Goal: Task Accomplishment & Management: Use online tool/utility

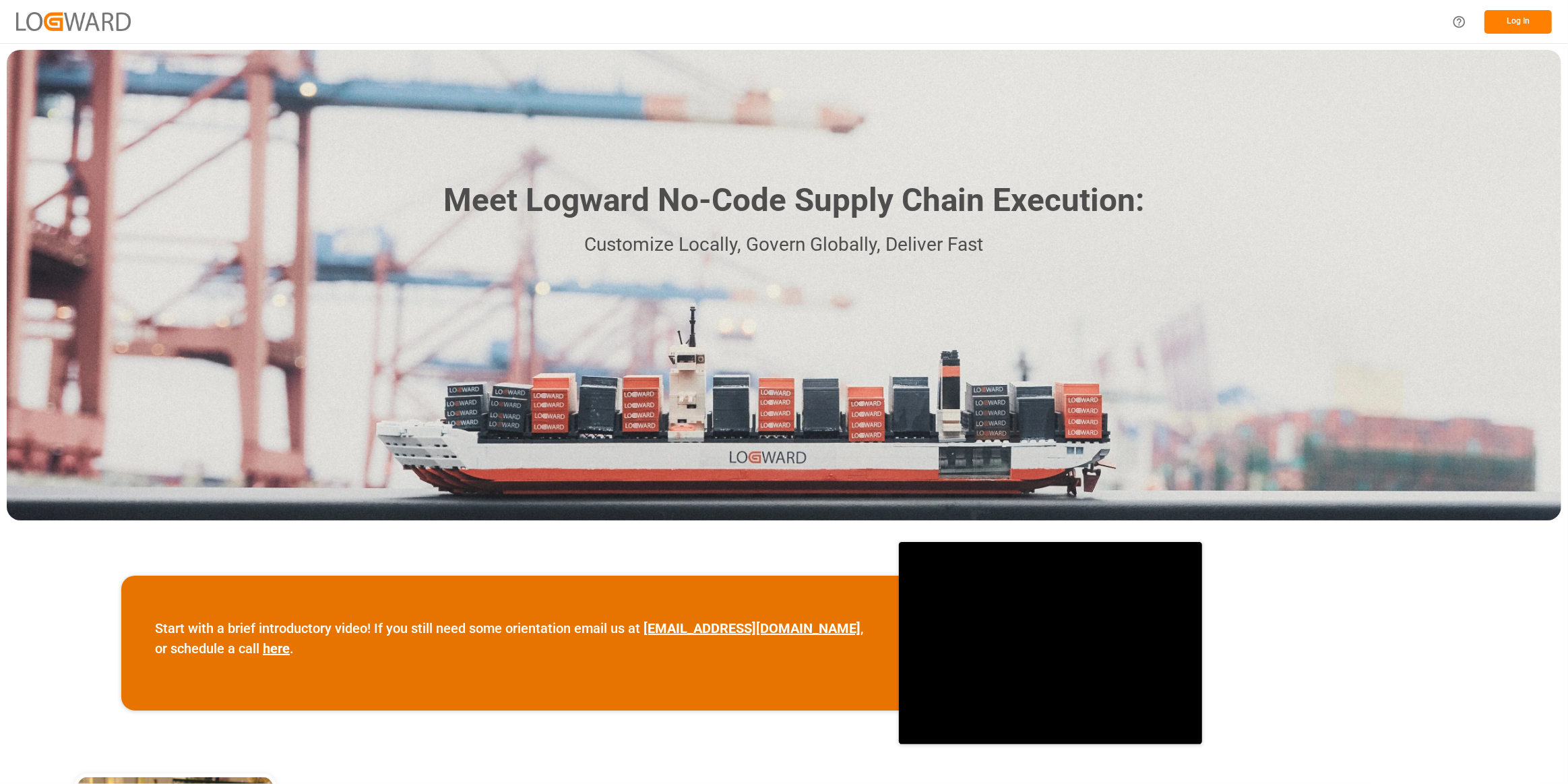
click at [1538, 28] on button "Log In" at bounding box center [1517, 22] width 67 height 23
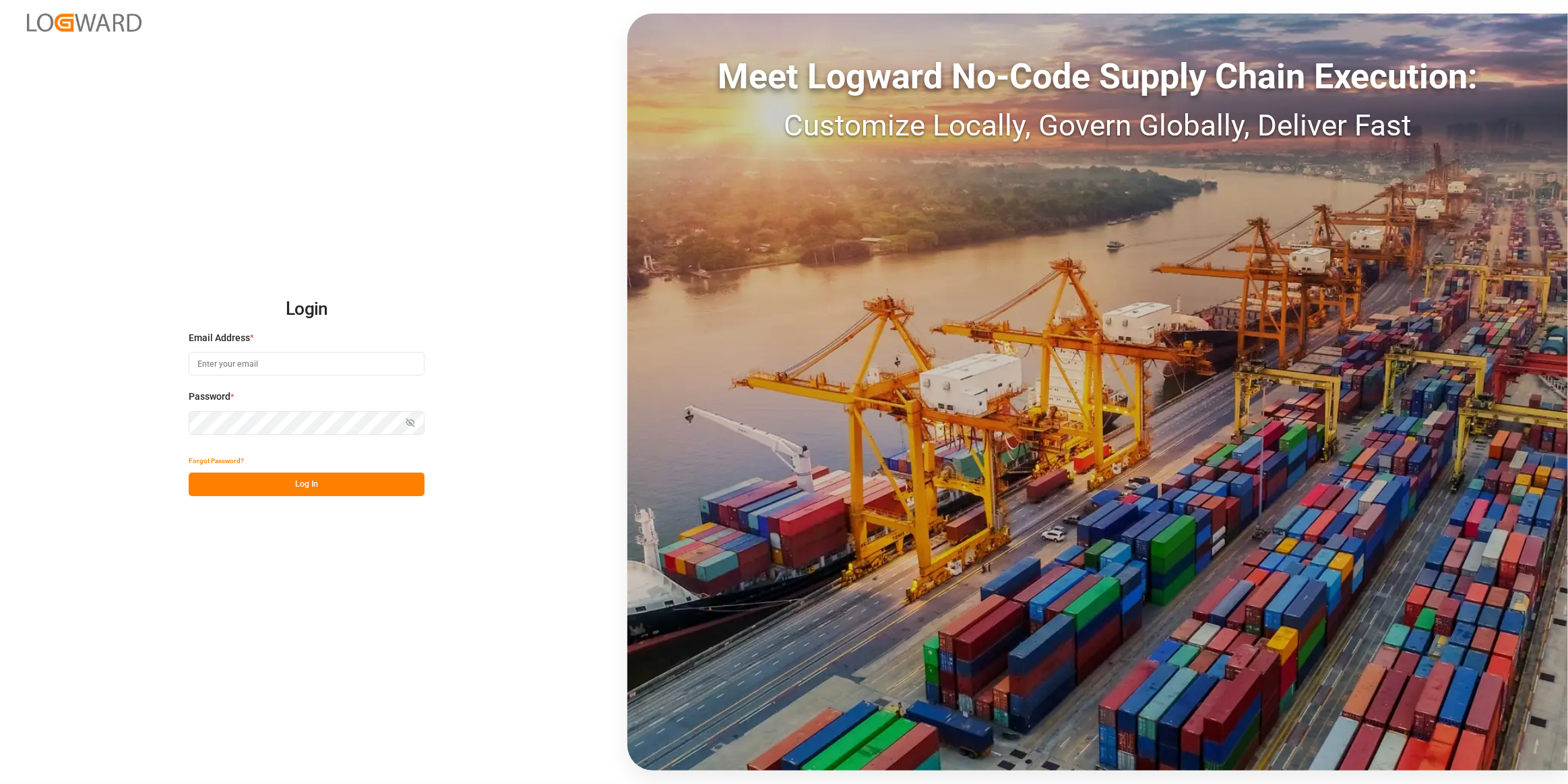
click at [275, 371] on input at bounding box center [306, 364] width 236 height 23
type input "[PERSON_NAME][EMAIL_ADDRESS][PERSON_NAME][DOMAIN_NAME]"
click at [255, 476] on button "Log In" at bounding box center [306, 484] width 236 height 23
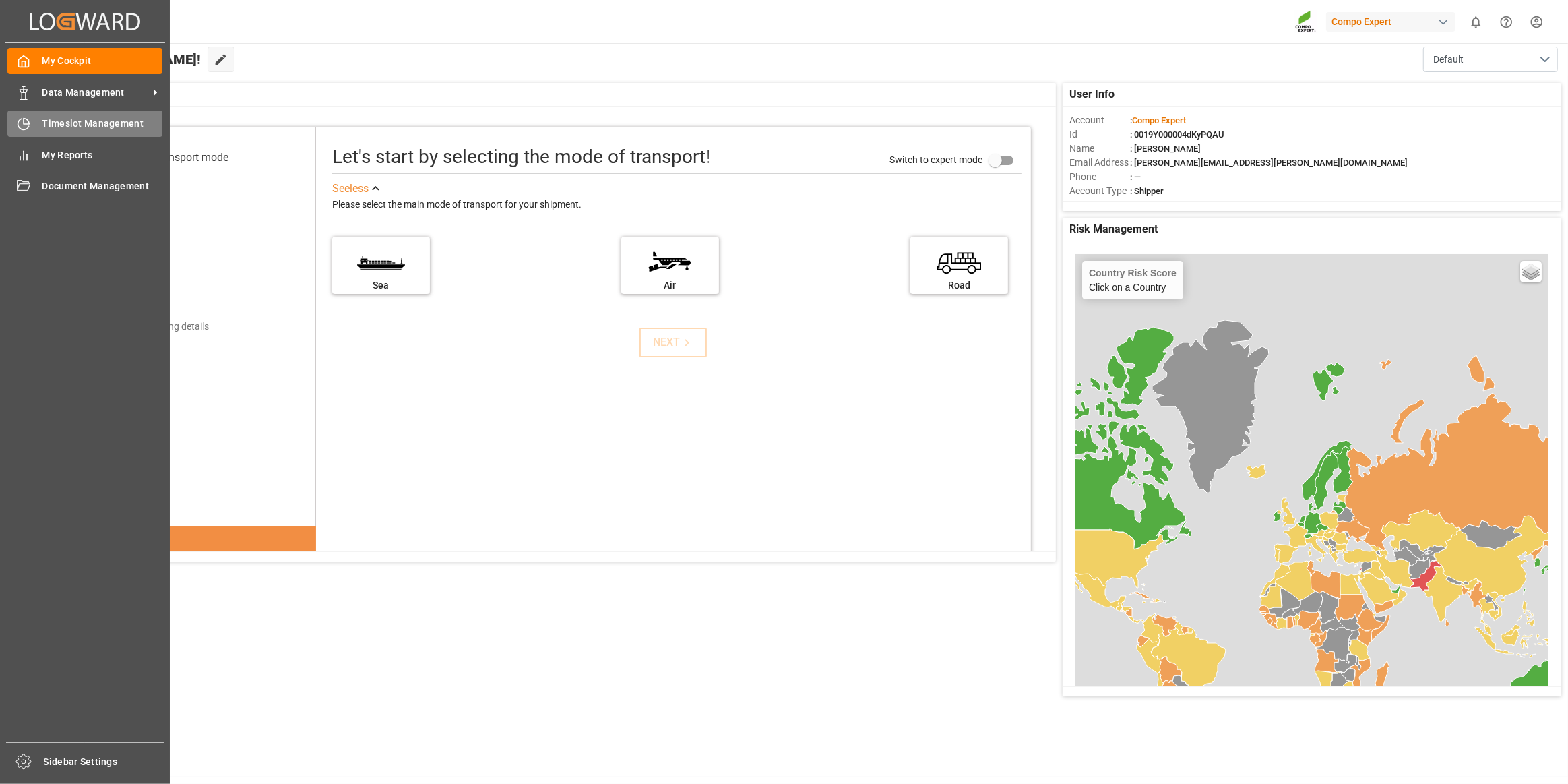
click at [24, 127] on icon at bounding box center [23, 124] width 13 height 13
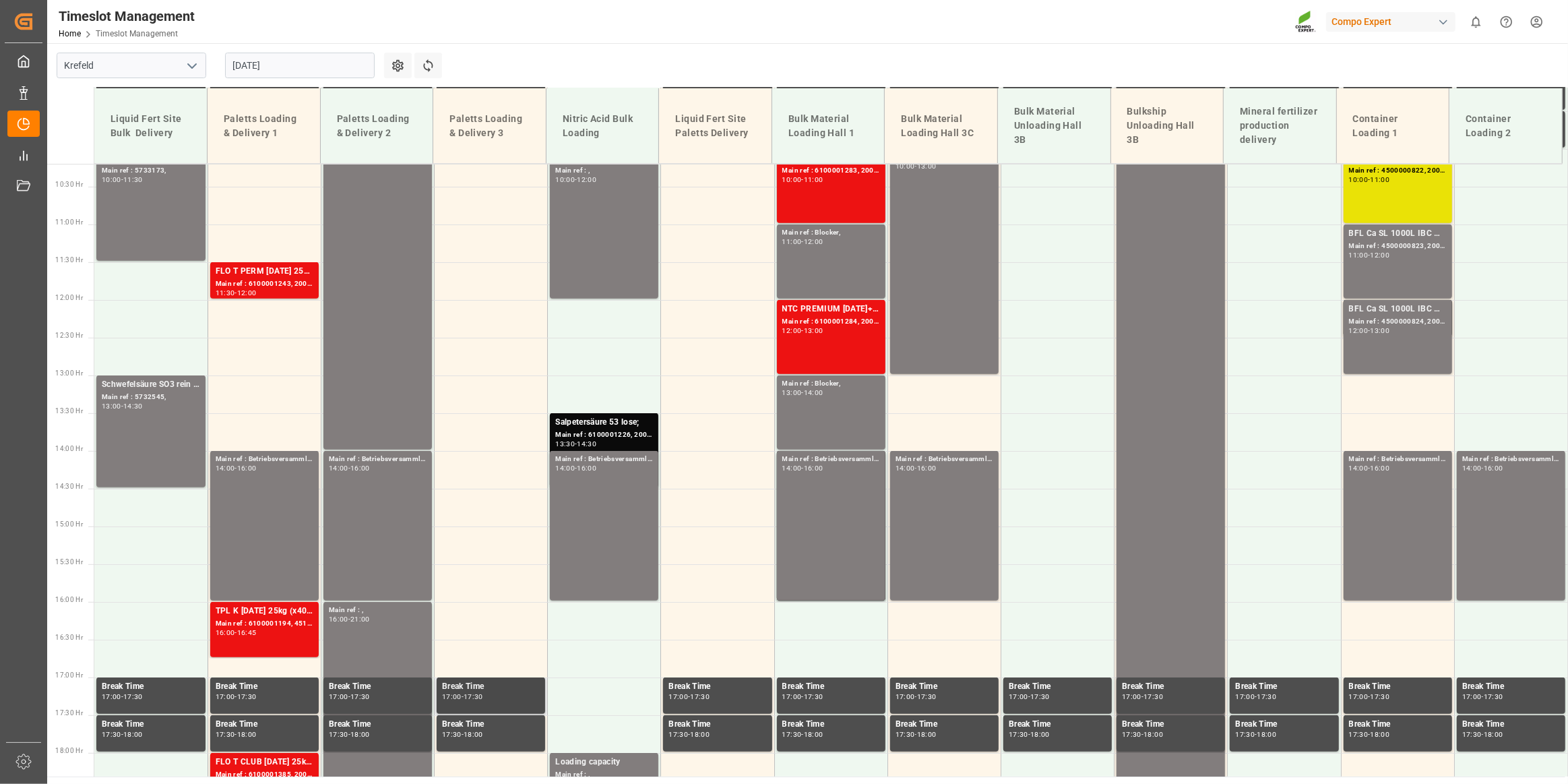
scroll to position [402, 0]
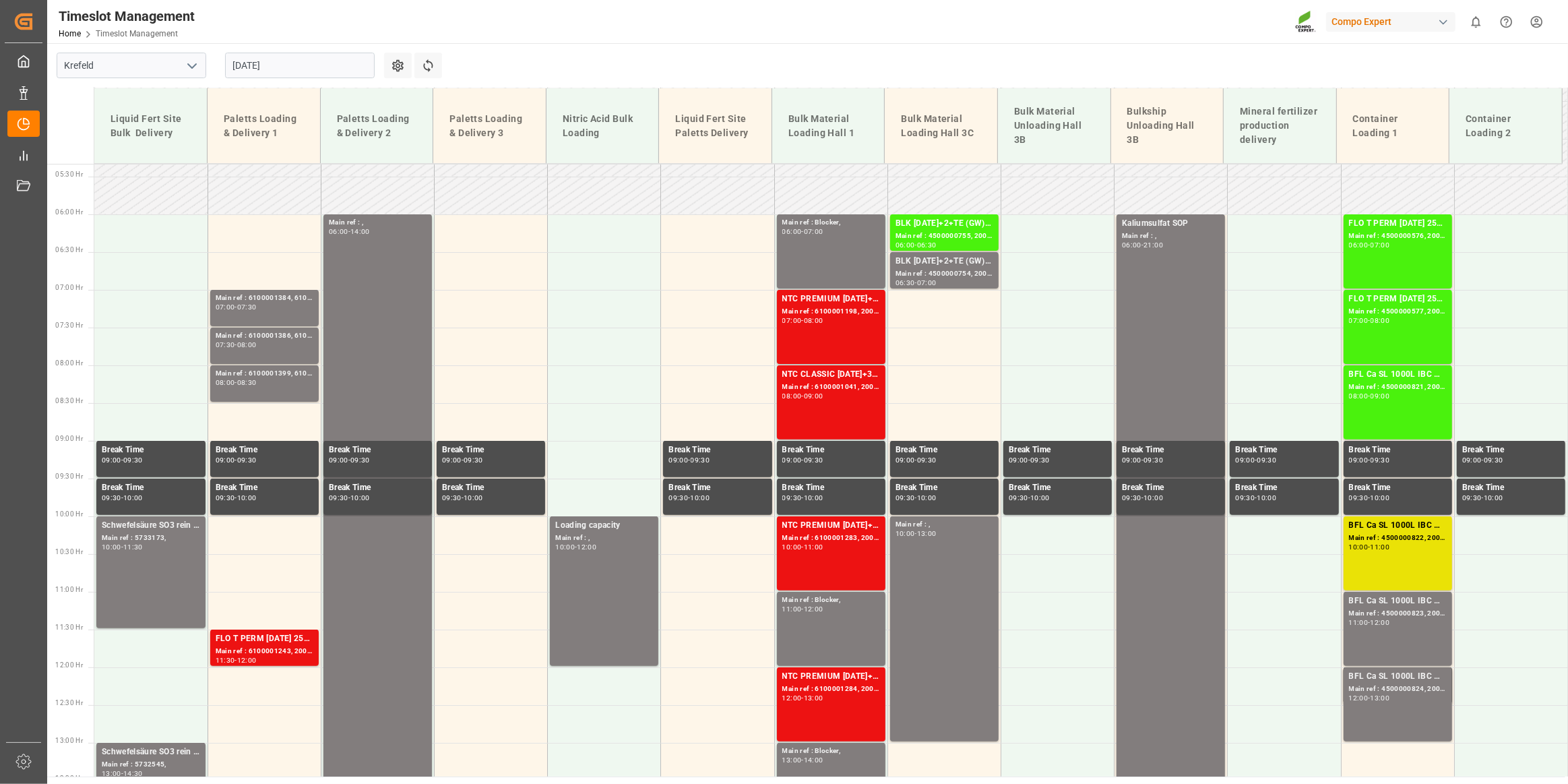
click at [323, 71] on input "[DATE]" at bounding box center [300, 65] width 149 height 26
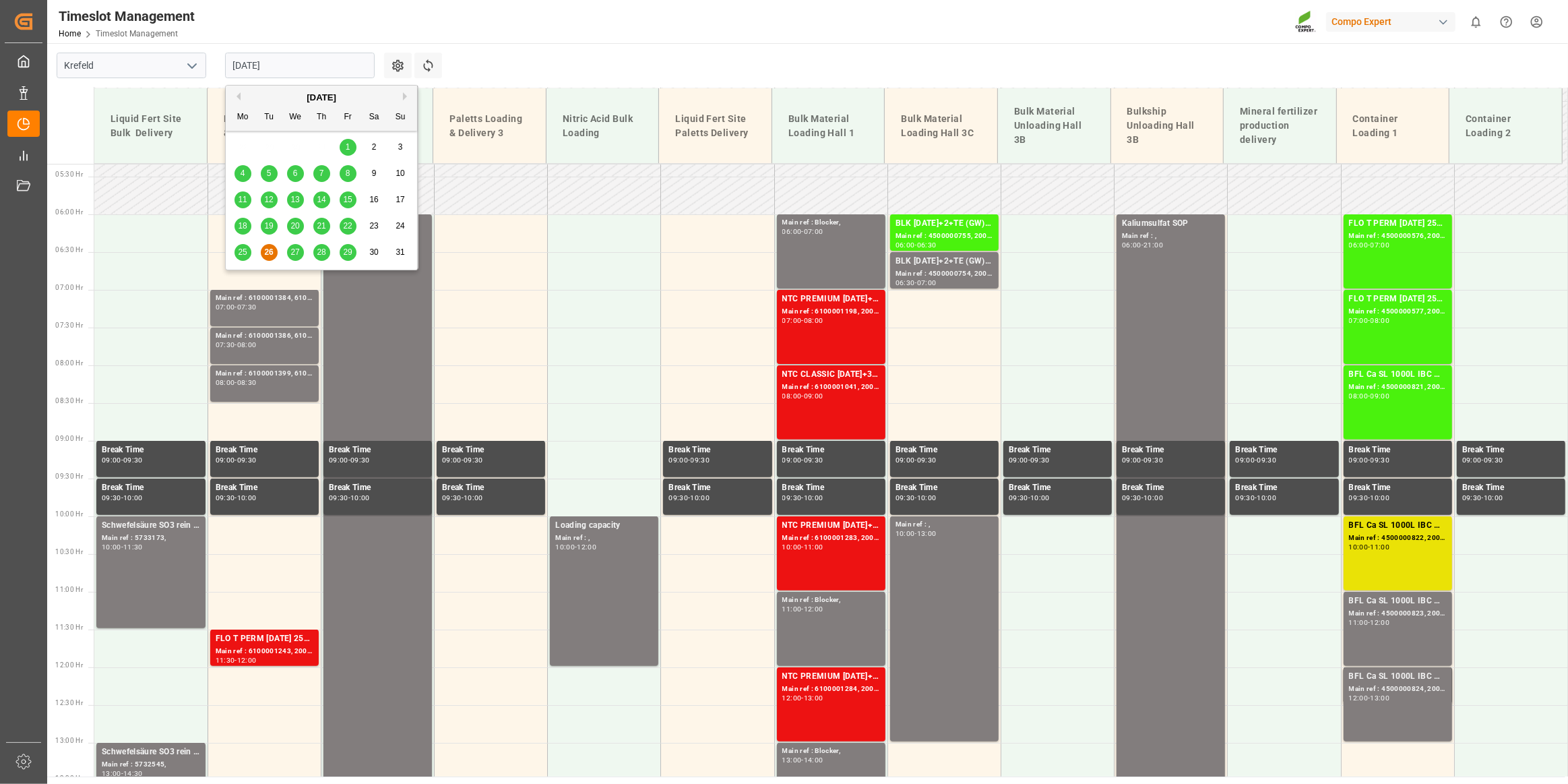
click at [292, 251] on span "27" at bounding box center [295, 252] width 9 height 9
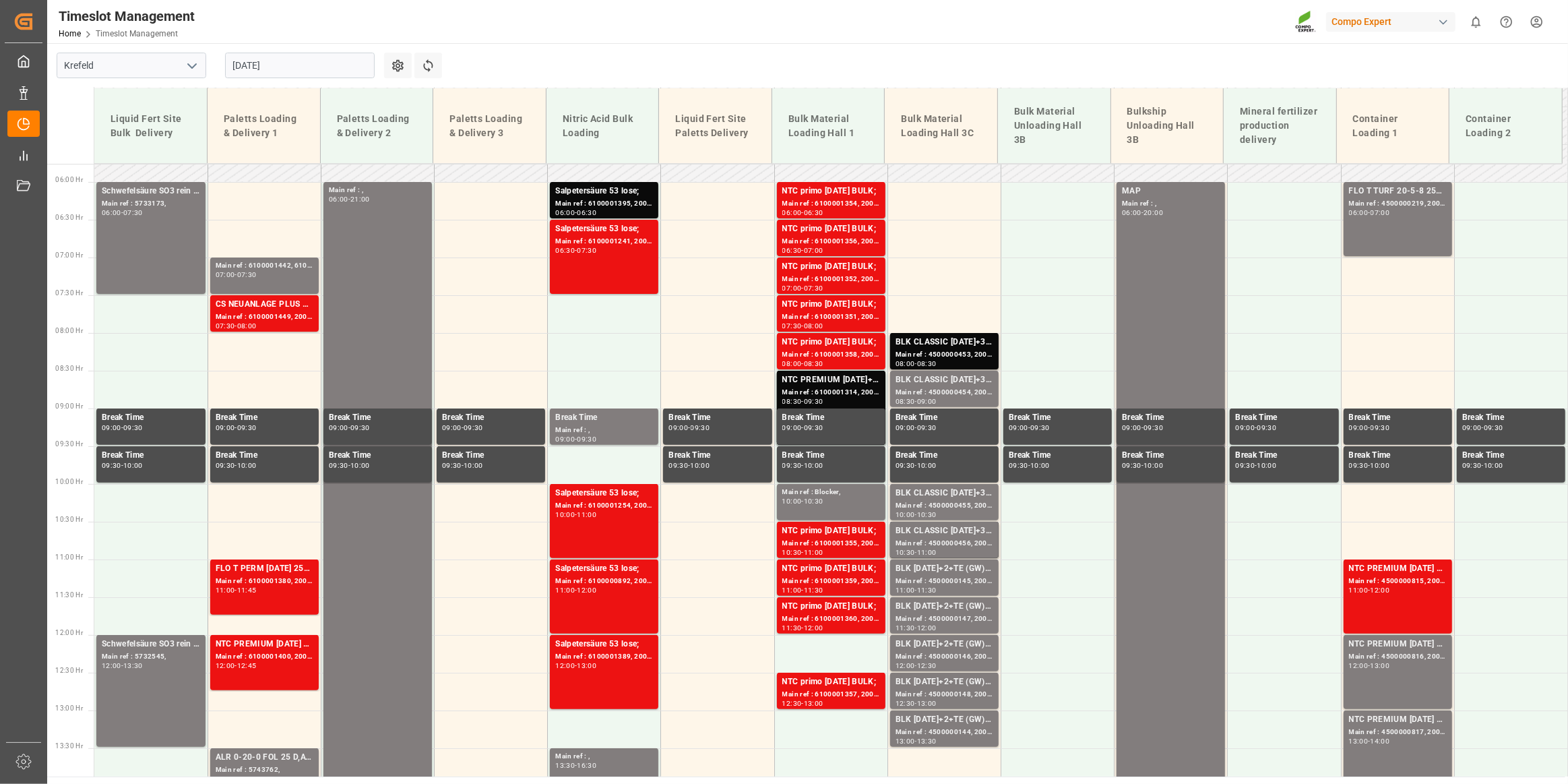
scroll to position [463, 0]
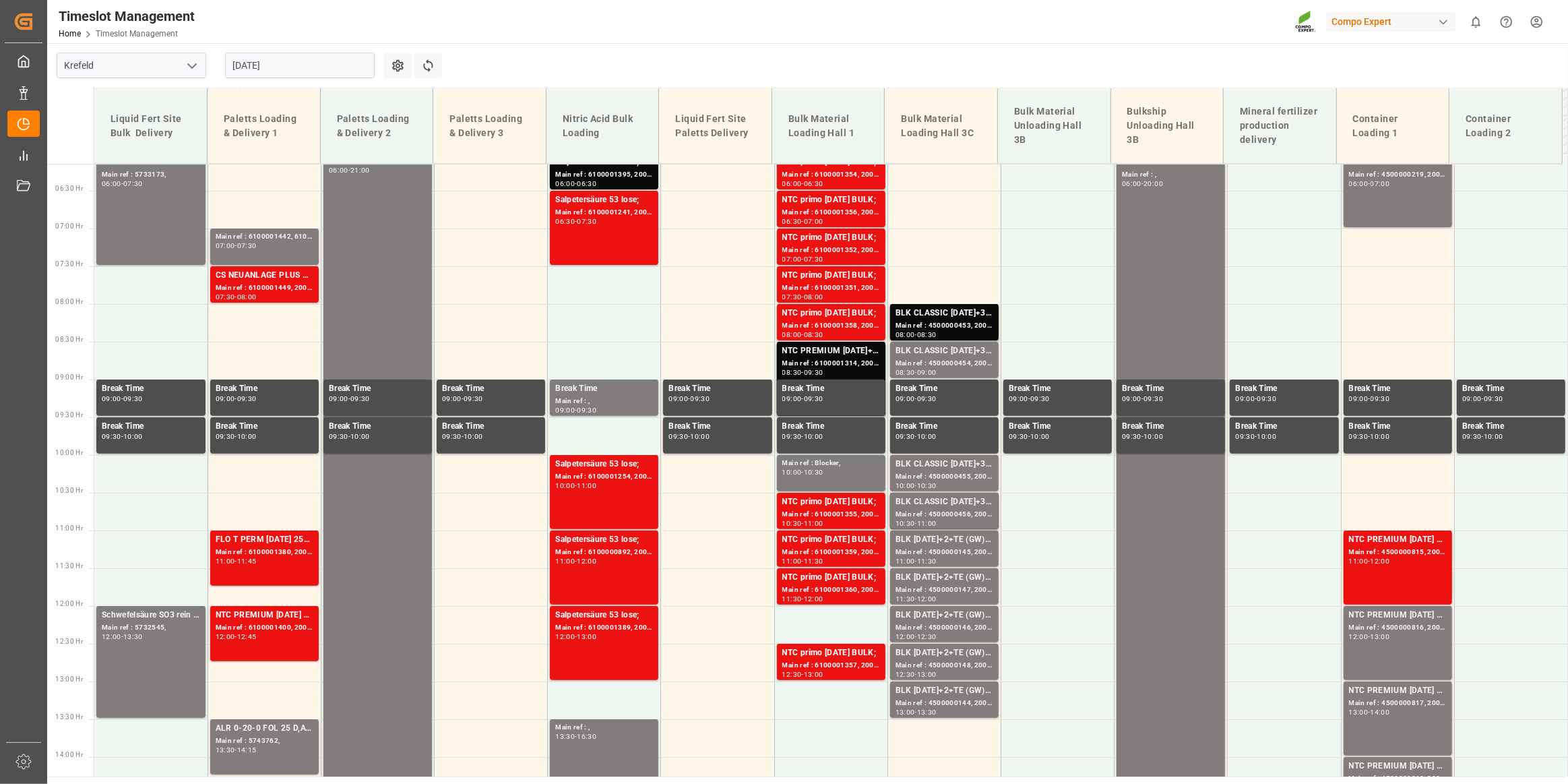
click at [547, 68] on main "[GEOGRAPHIC_DATA] [DATE] Settings Refresh Time Slots Liquid Fert Site Bulk Deli…" at bounding box center [806, 409] width 1518 height 733
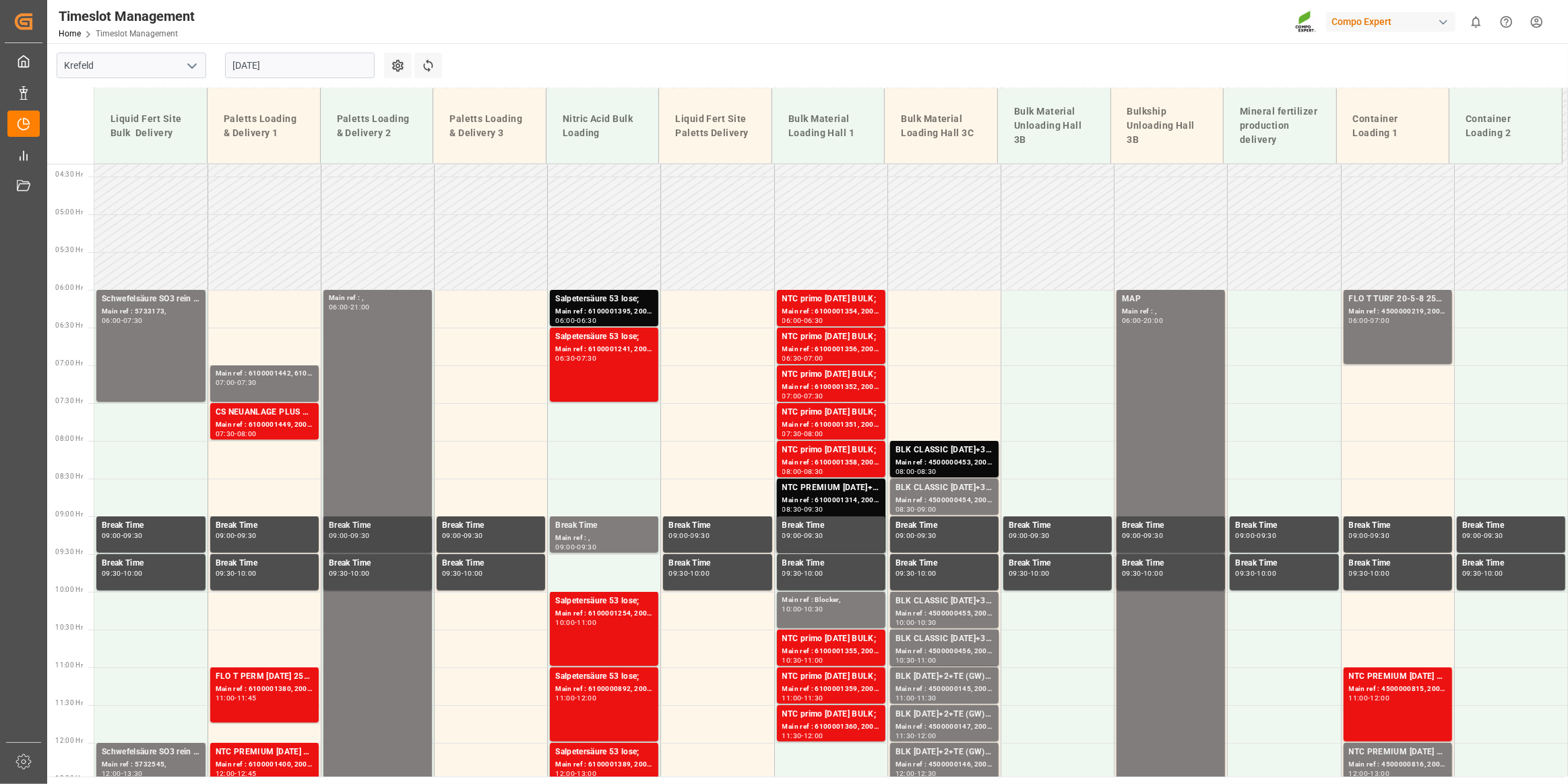
scroll to position [341, 0]
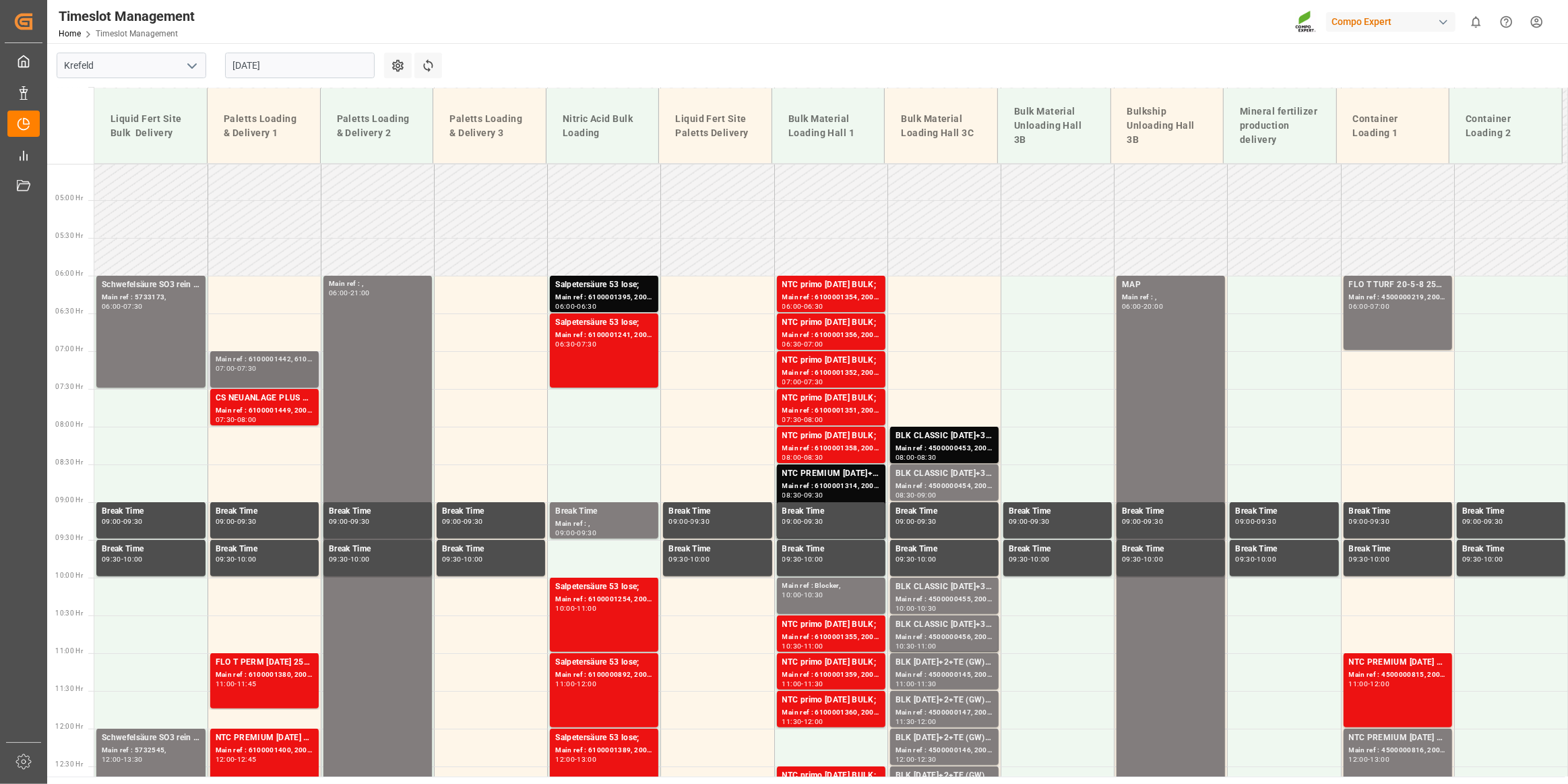
click at [240, 354] on div "Main ref : 6100001442, 6100001442" at bounding box center [265, 360] width 98 height 12
click at [241, 407] on div "Main ref : 6100001449, 2000001271;" at bounding box center [265, 411] width 98 height 12
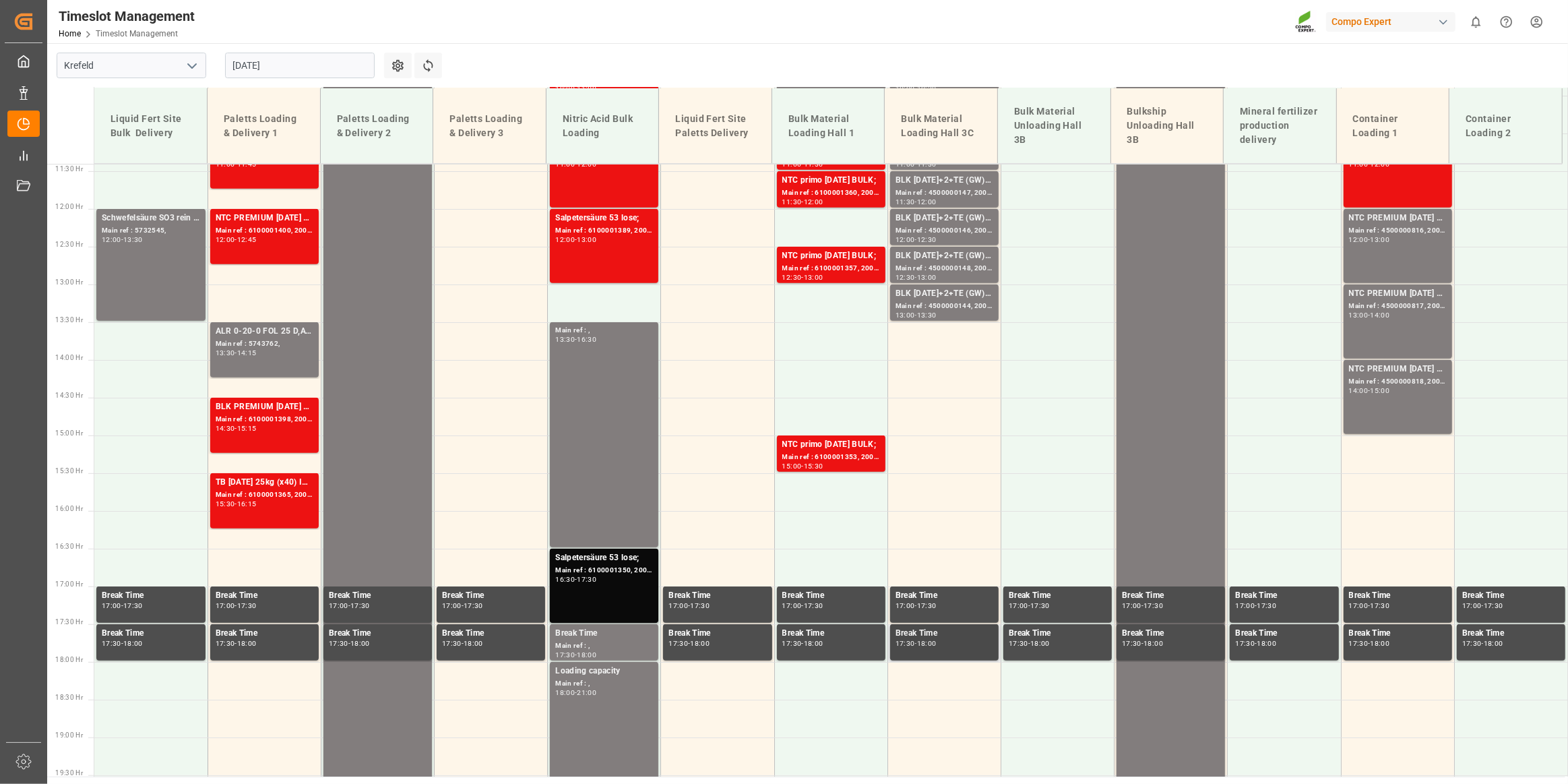
scroll to position [831, 0]
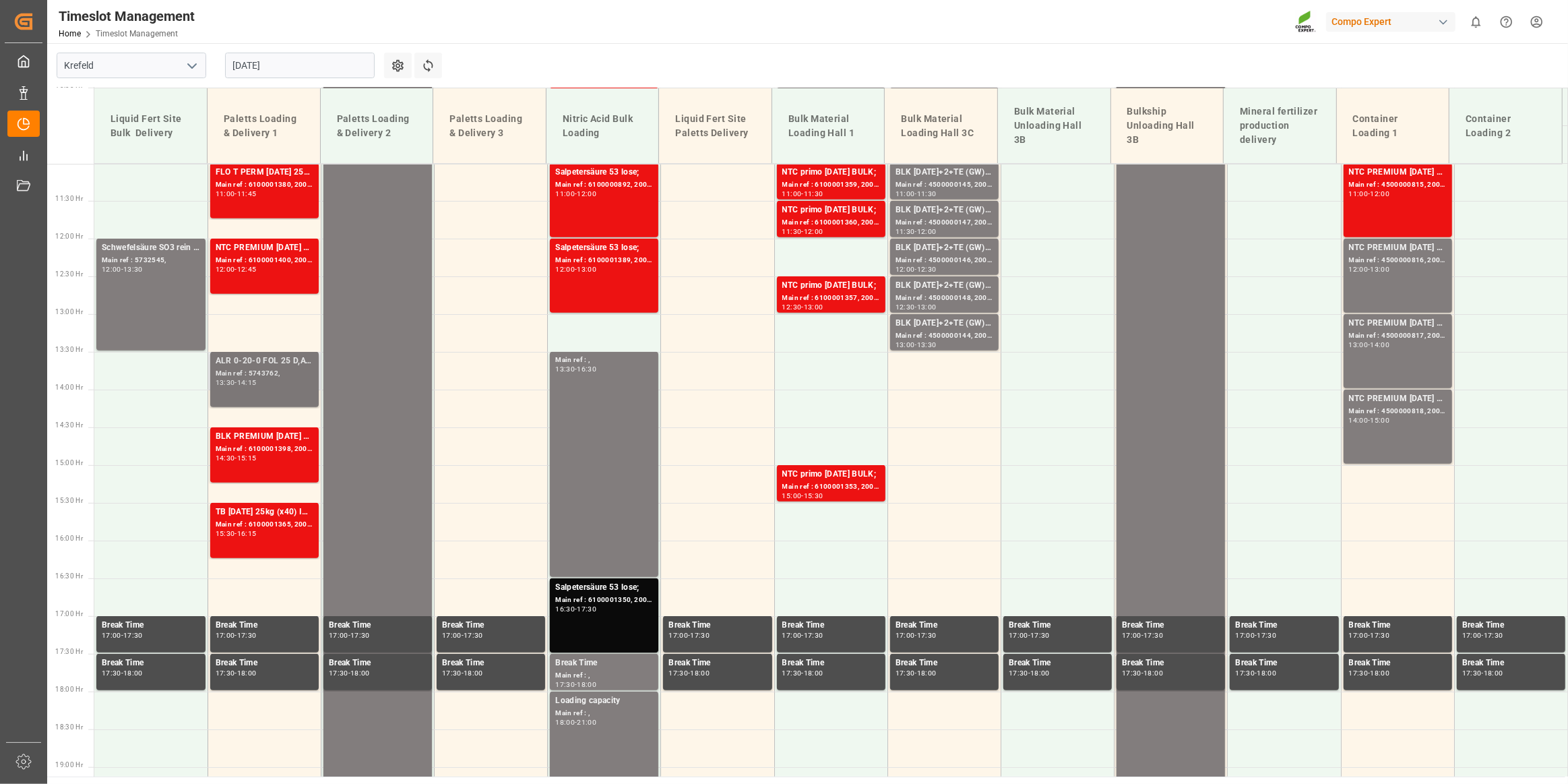
click at [257, 387] on div "ALR 0-20-0 FOL 25 D,AT,CH,EN,BLN;BLK CLASSIC [DATE] FOL 25 D,EN,FR,NL,PL;BLK CL…" at bounding box center [265, 380] width 98 height 50
click at [248, 465] on div "BLK PREMIUM [DATE] 25kg(x60)ES,IT,PT,SI; Main ref : 6100001398, 2000000787; 14:…" at bounding box center [265, 455] width 98 height 50
click at [284, 539] on div "TB [DATE] 25kg (x40) INT; Main ref : 6100001365, 2000001140; 15:30 - 16:15" at bounding box center [265, 530] width 98 height 50
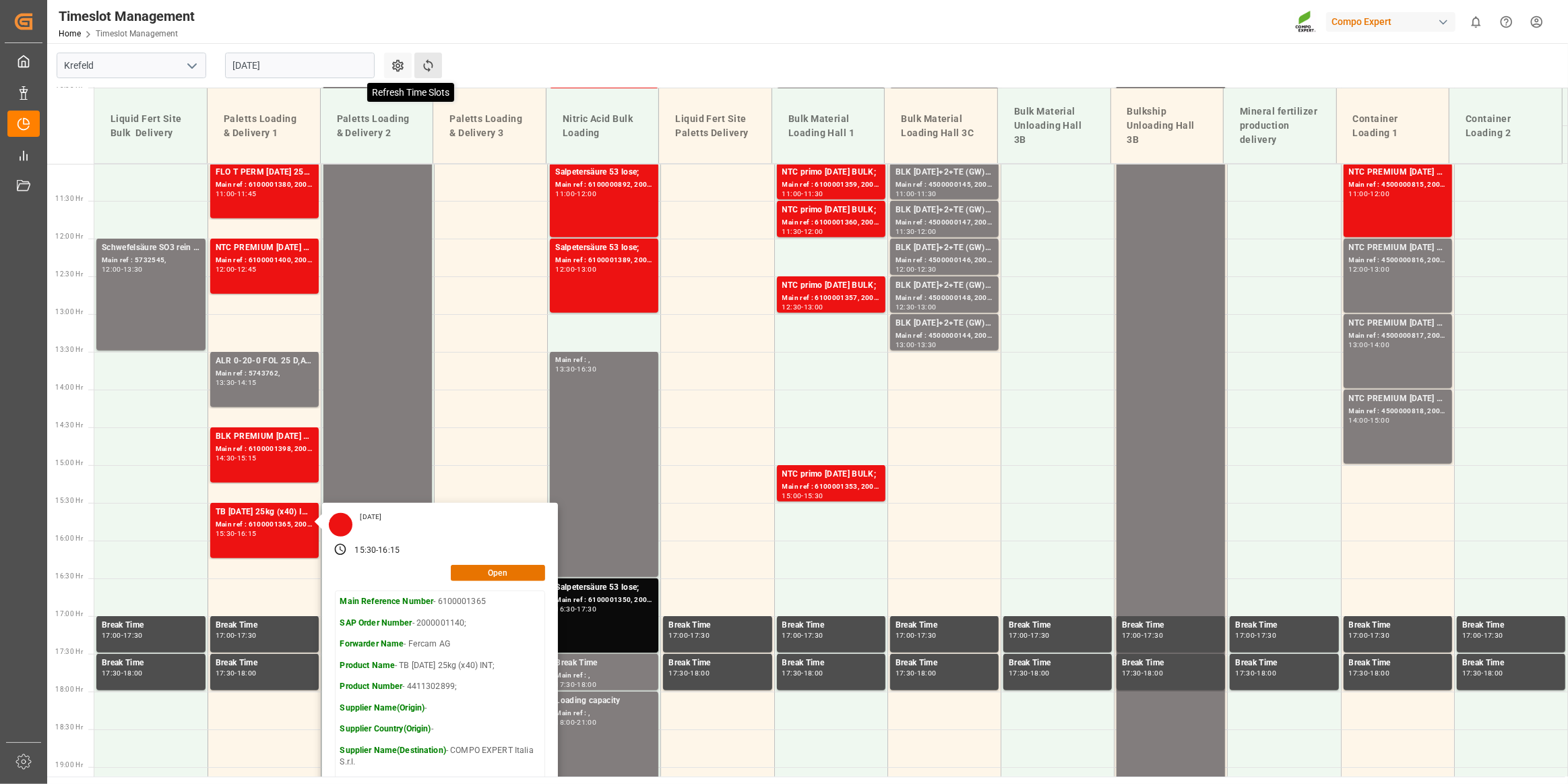
click at [433, 64] on icon at bounding box center [428, 66] width 14 height 14
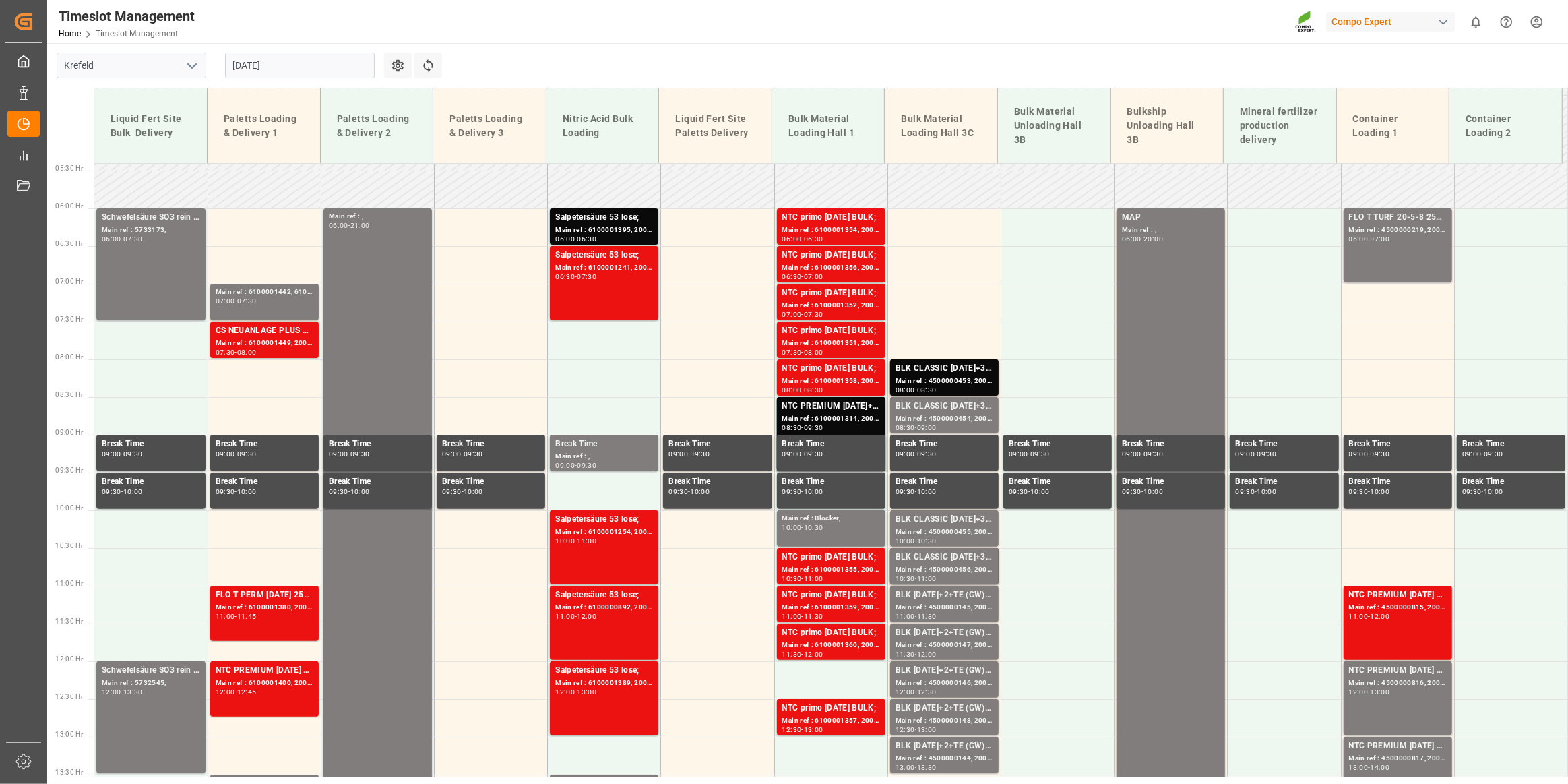
scroll to position [341, 0]
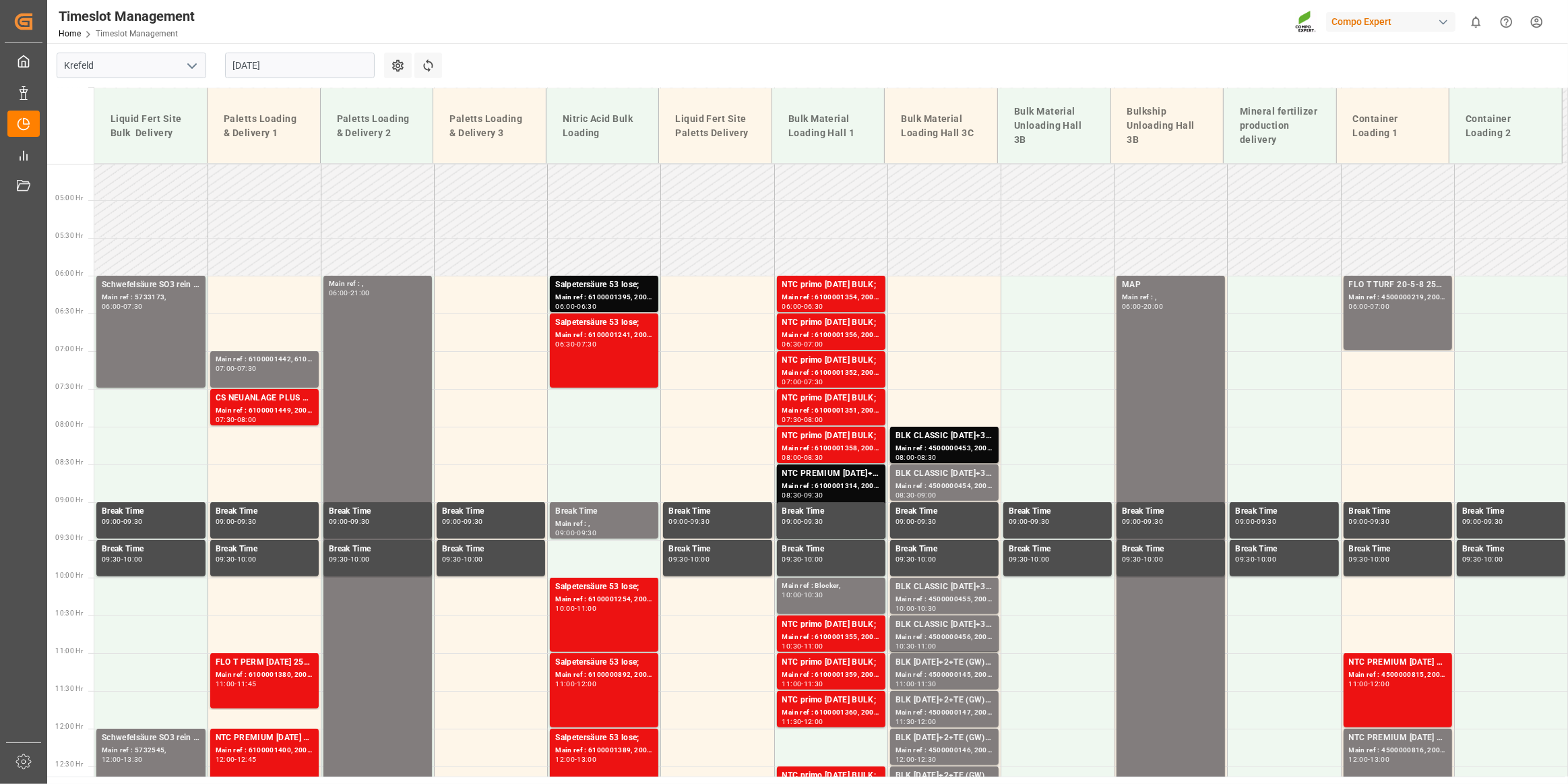
click at [316, 61] on input "[DATE]" at bounding box center [300, 65] width 149 height 26
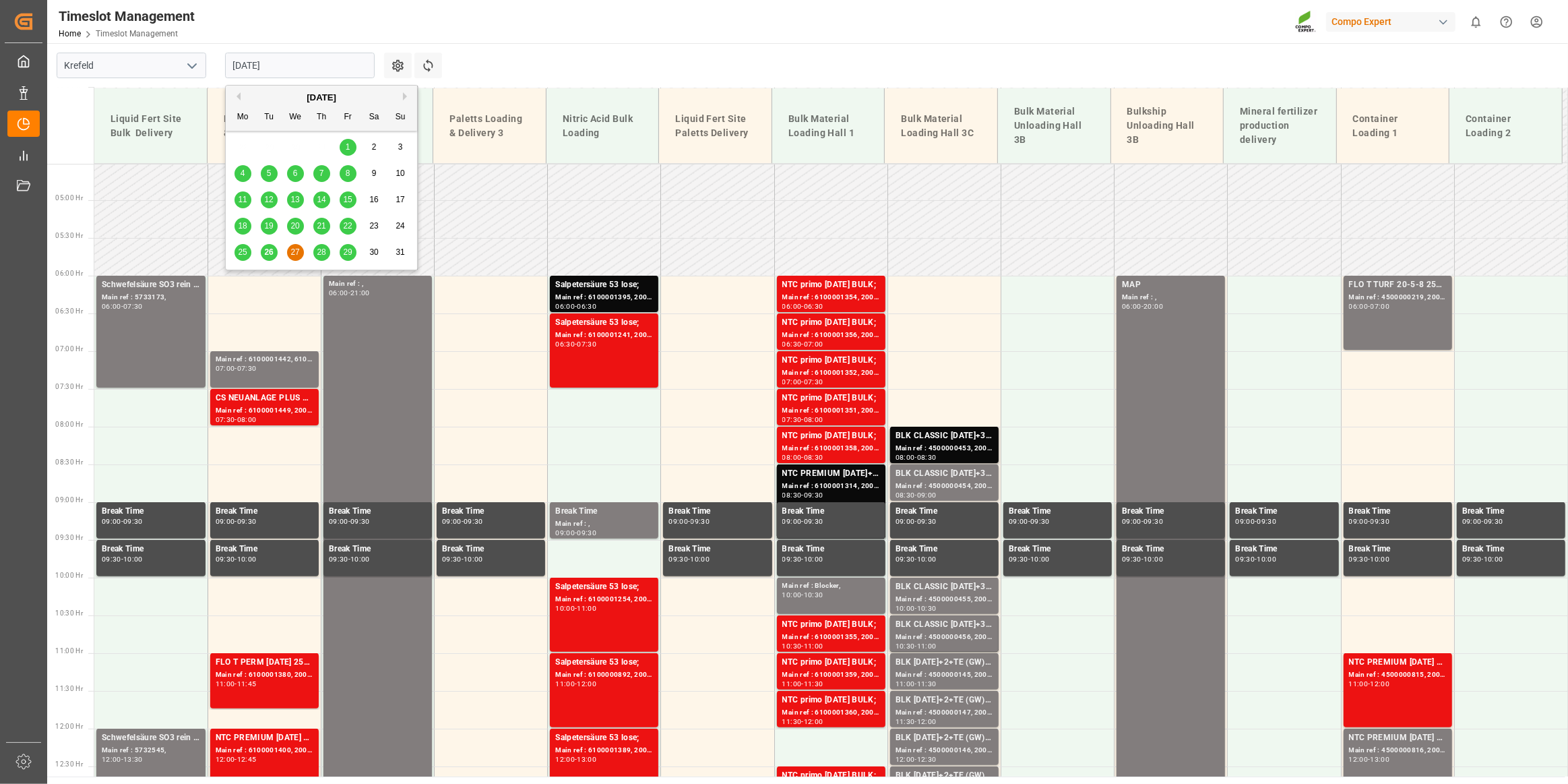
click at [272, 249] on span "26" at bounding box center [268, 252] width 9 height 9
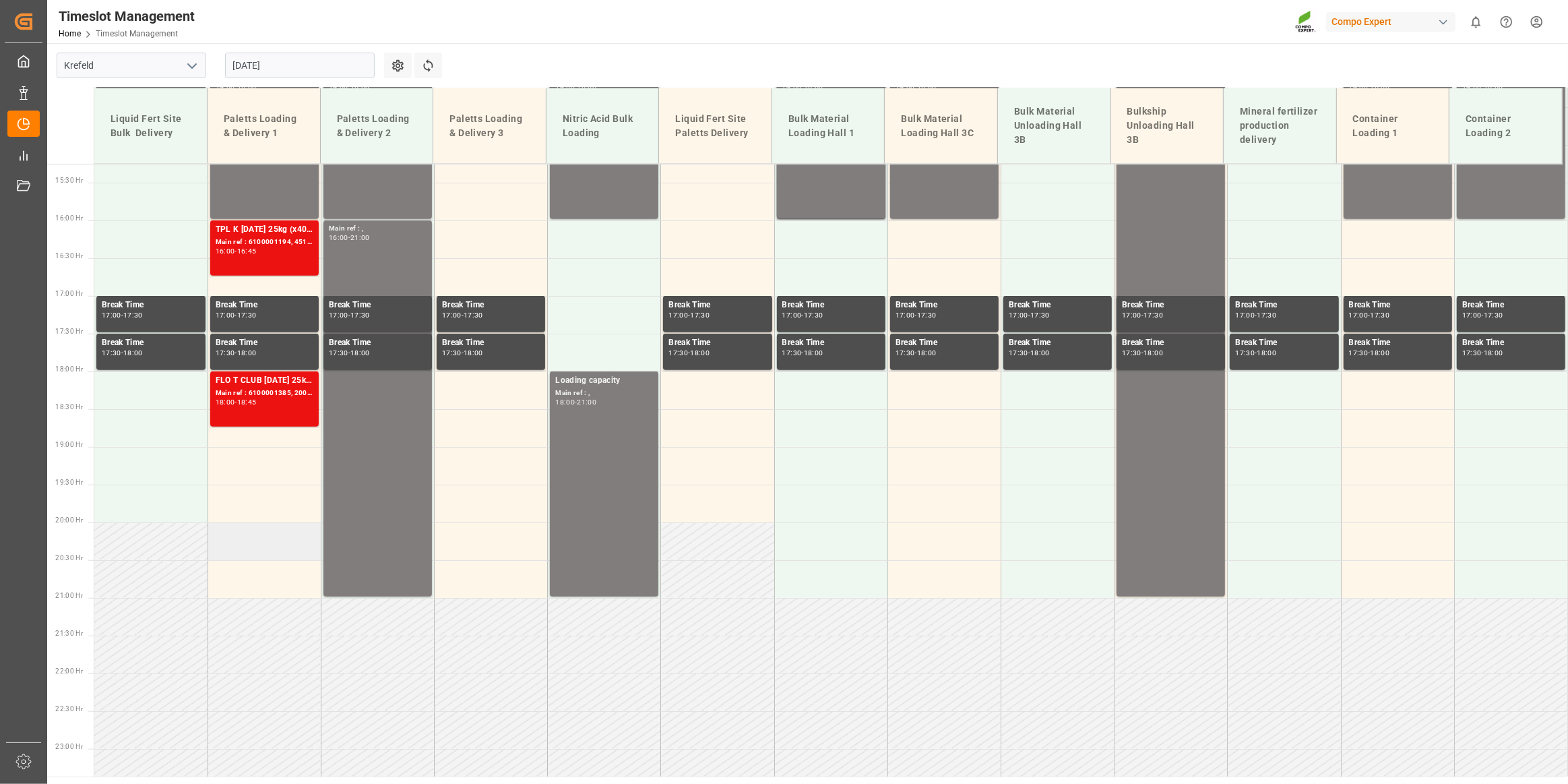
scroll to position [1137, 0]
